Goal: Communication & Community: Answer question/provide support

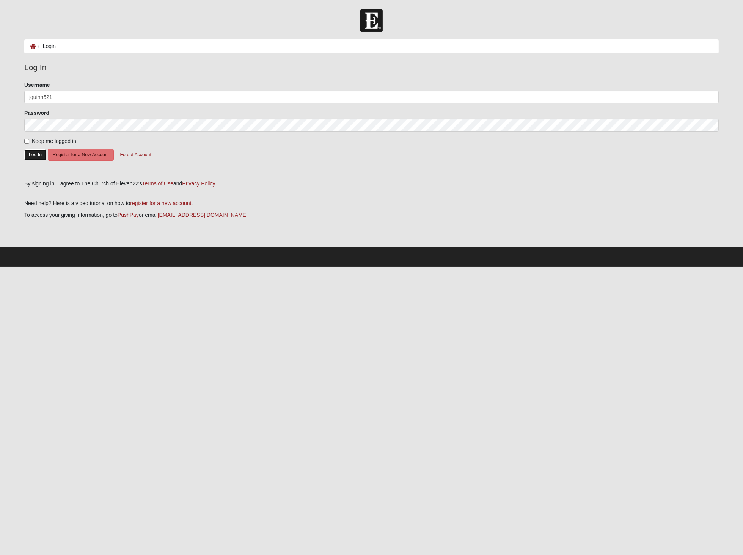
click at [41, 152] on button "Log In" at bounding box center [35, 154] width 22 height 11
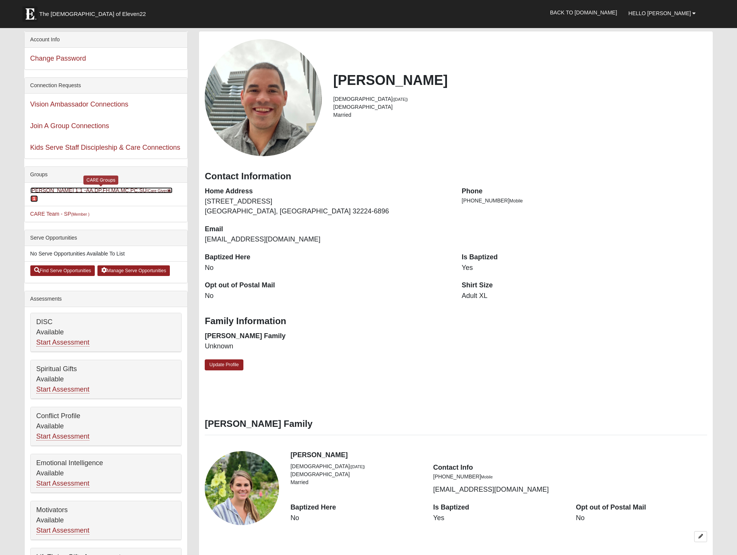
click at [118, 190] on link "[PERSON_NAME] 1:1 -AA,DP,FH,MA,MC,PC,SU (Care Giver ) 1" at bounding box center [101, 194] width 143 height 14
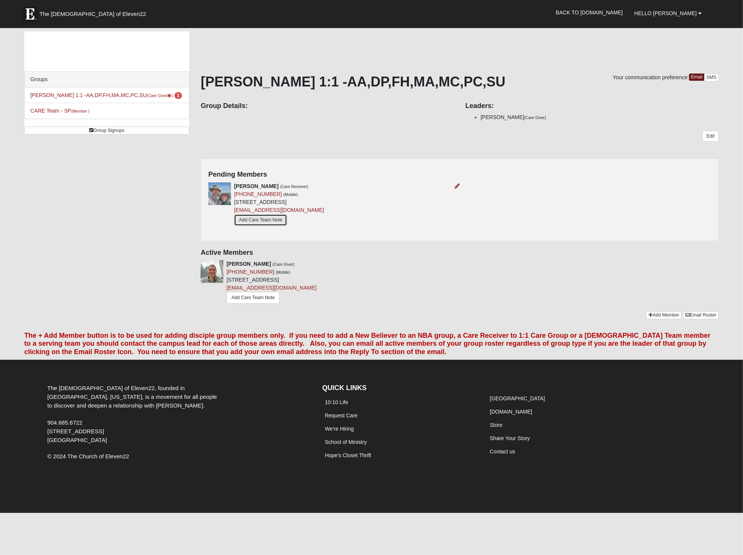
click at [277, 221] on link "Add Care Team Note" at bounding box center [260, 220] width 53 height 12
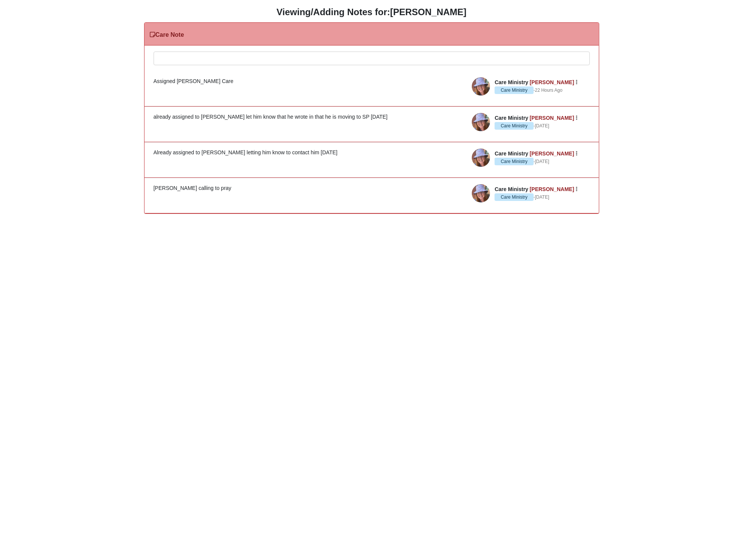
click at [195, 59] on div at bounding box center [371, 68] width 435 height 33
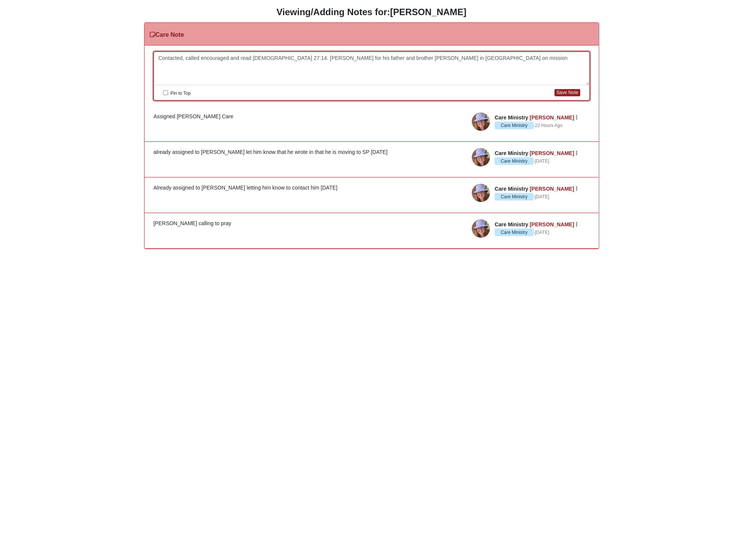
click at [182, 58] on div "Contacted, called encouraged and read Psalm 27:14. Prayed for his father and br…" at bounding box center [371, 68] width 435 height 33
click at [202, 56] on div "Contacted, called encouraged and read Psalm 27:14. Prayed for his father and br…" at bounding box center [371, 68] width 435 height 33
click at [572, 94] on button "Save Note" at bounding box center [567, 92] width 25 height 7
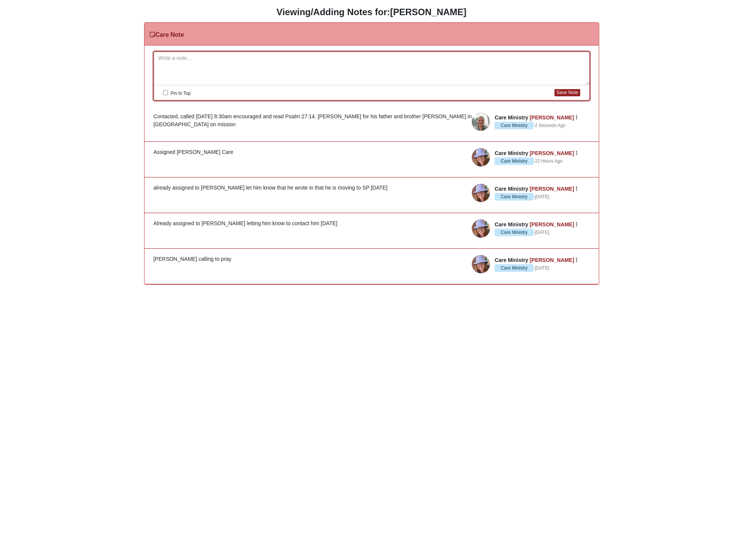
click at [322, 13] on h3 "Viewing/Adding Notes for: Albert Donald" at bounding box center [372, 12] width 732 height 11
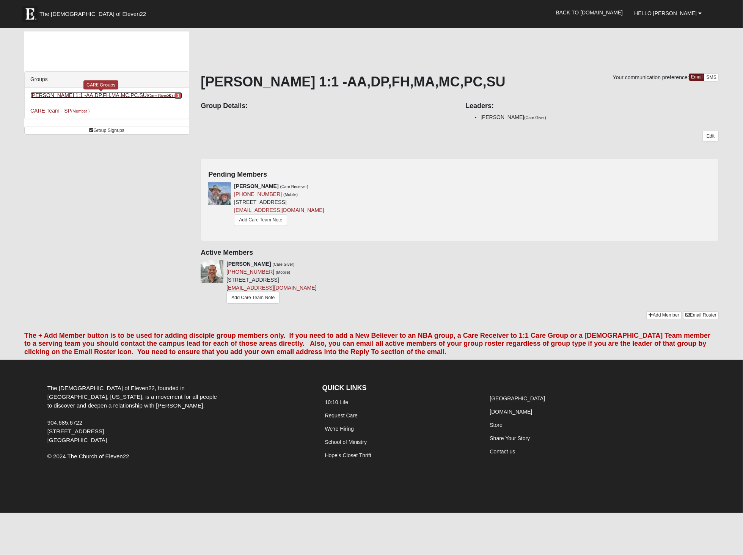
click at [56, 96] on link "Justin Quinn 1:1 -AA,DP,FH,MA,MC,PC,SU (Care Giver ) 1" at bounding box center [106, 95] width 152 height 6
click at [147, 98] on small "(Care Giver )" at bounding box center [160, 95] width 26 height 5
click at [153, 96] on small "(Care Giver )" at bounding box center [160, 95] width 26 height 5
click at [269, 220] on link "Add Care Team Note" at bounding box center [260, 220] width 53 height 12
